Goal: Information Seeking & Learning: Find contact information

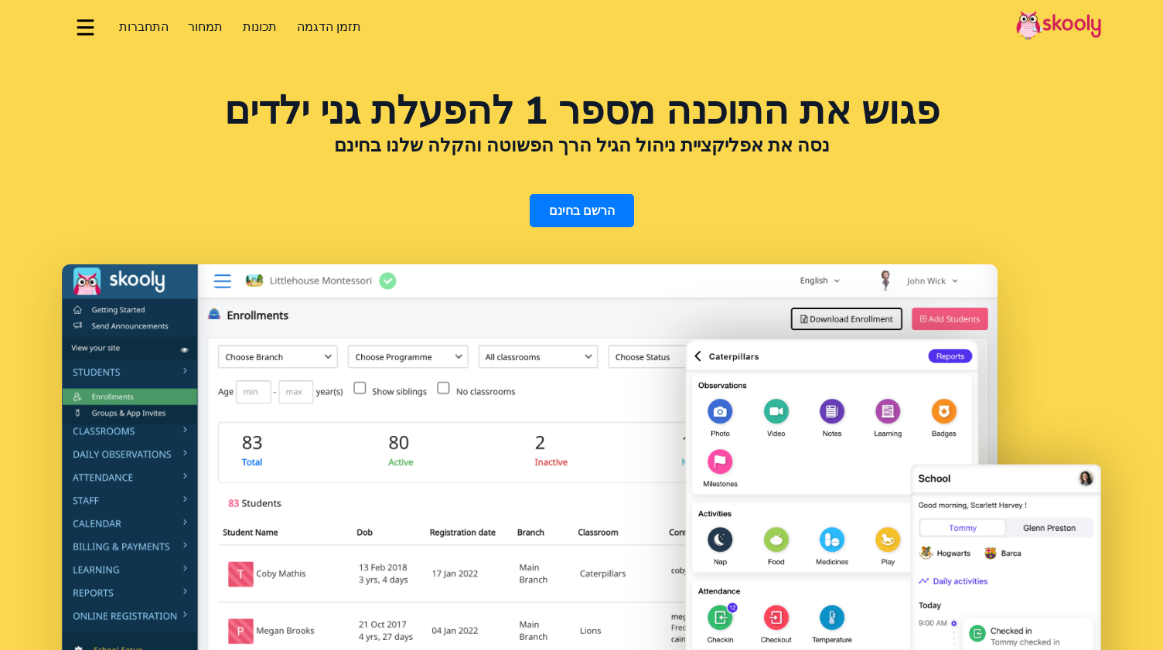
select select "iw"
select select "43"
select select "[GEOGRAPHIC_DATA]"
select select "Europe/[GEOGRAPHIC_DATA]"
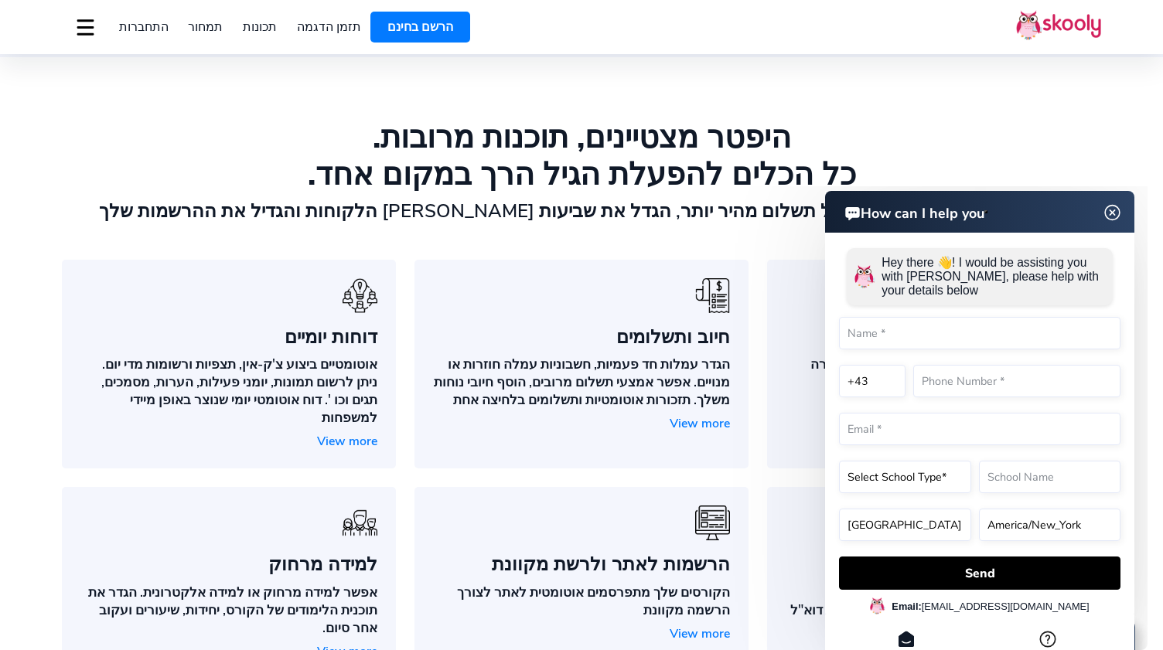
scroll to position [1098, 0]
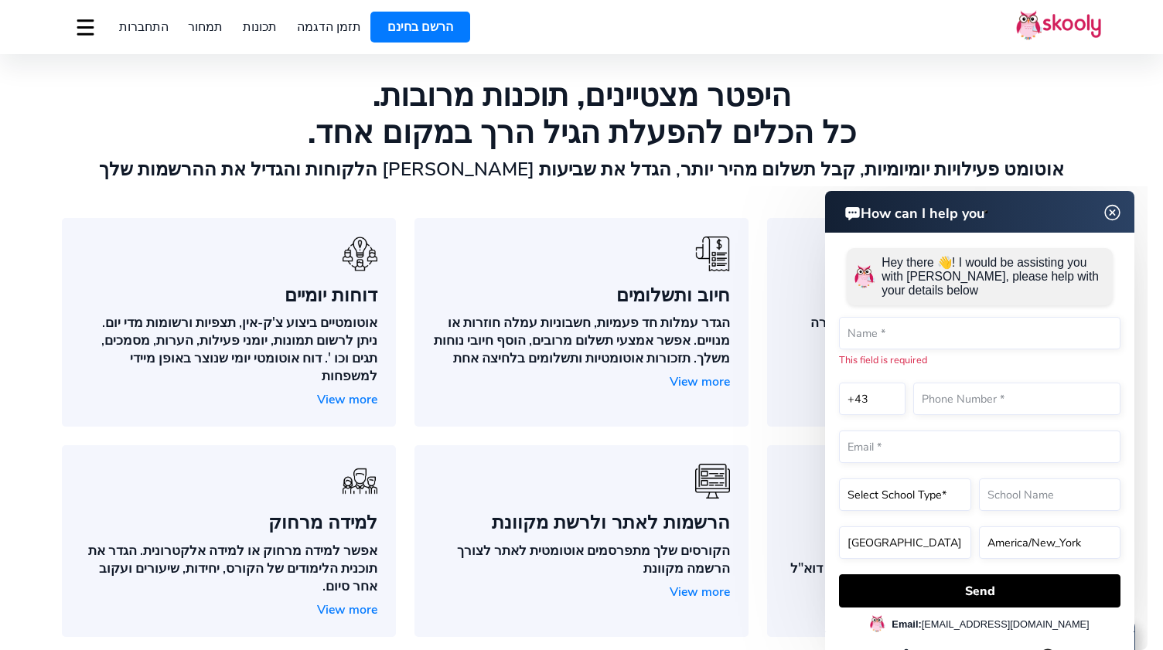
click at [1135, 162] on section "היפטר מצטיינים, תוכנות מרובות. כל הכלים להפעלת הגיל הרך במקום אחד. אוטומט פעילו…" at bounding box center [581, 356] width 1163 height 683
click at [1120, 206] on img at bounding box center [1112, 212] width 29 height 19
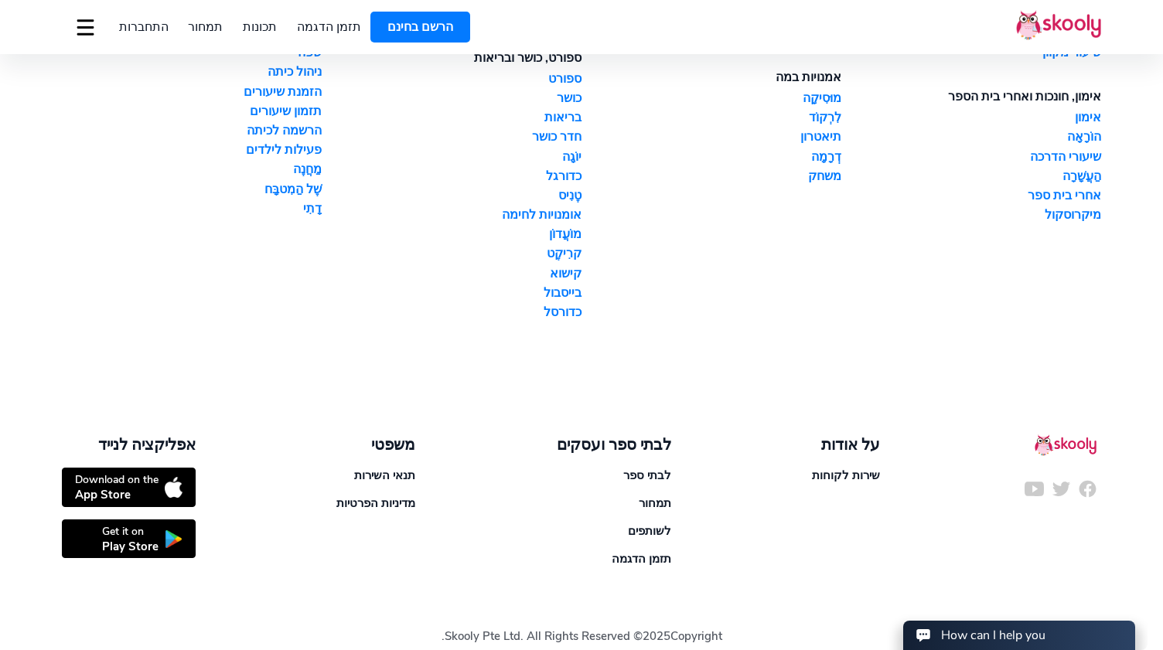
scroll to position [4456, 0]
click at [857, 435] on div "על אודות" at bounding box center [846, 445] width 68 height 21
click at [857, 468] on link "שירות לקוחות" at bounding box center [846, 475] width 68 height 15
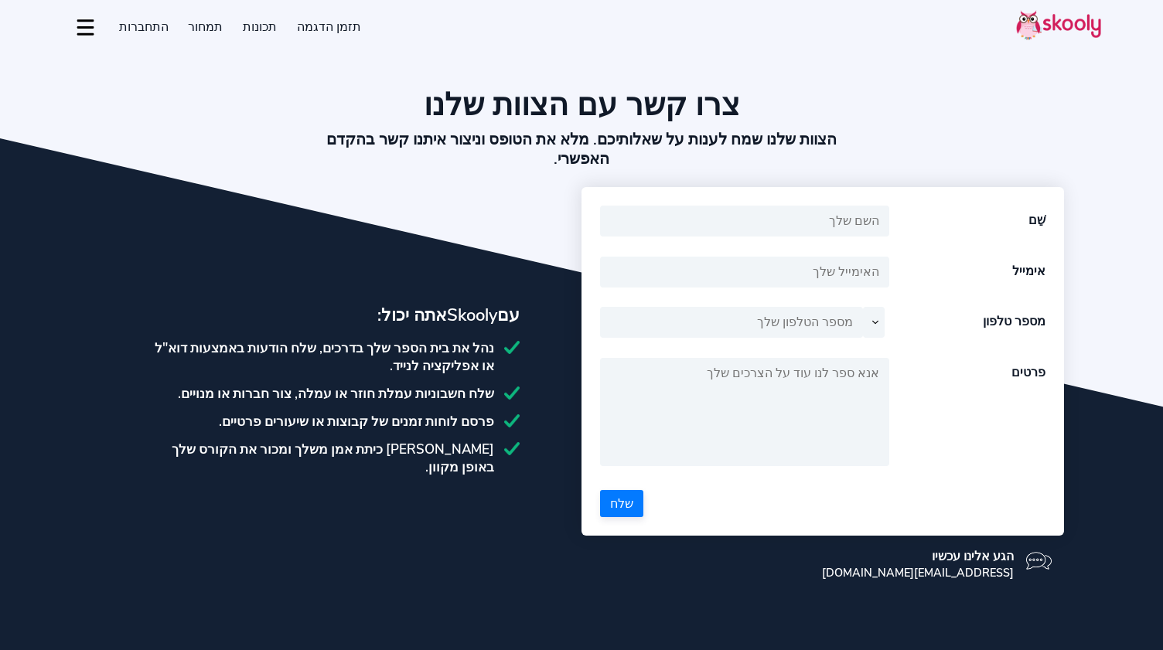
select select "iw"
select select "43"
select select "[GEOGRAPHIC_DATA]"
select select "Europe/[GEOGRAPHIC_DATA]"
